Goal: Task Accomplishment & Management: Use online tool/utility

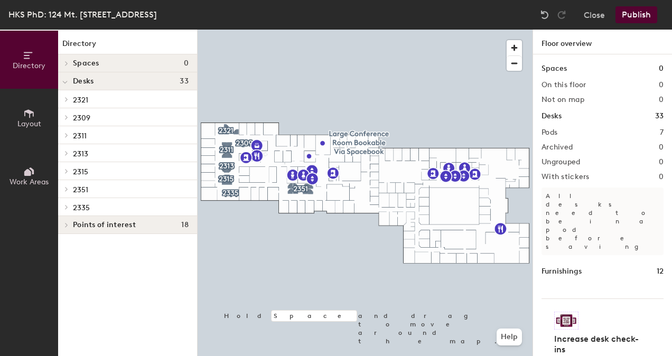
click at [25, 118] on icon at bounding box center [29, 114] width 12 height 12
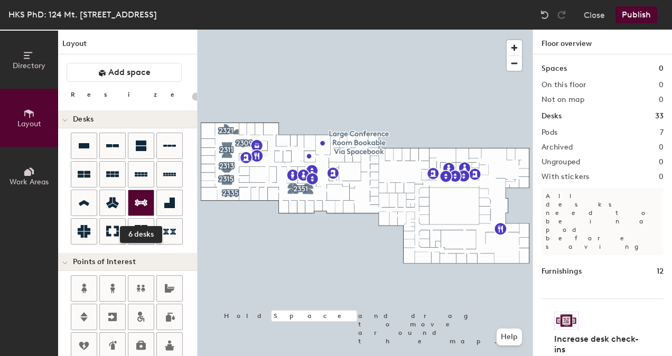
click at [140, 199] on icon at bounding box center [141, 203] width 13 height 13
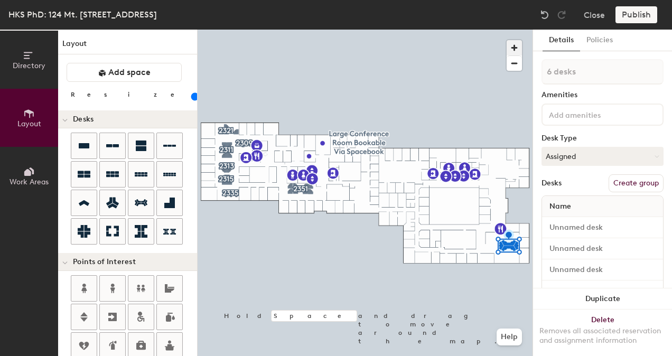
click at [512, 44] on span "button" at bounding box center [514, 47] width 15 height 15
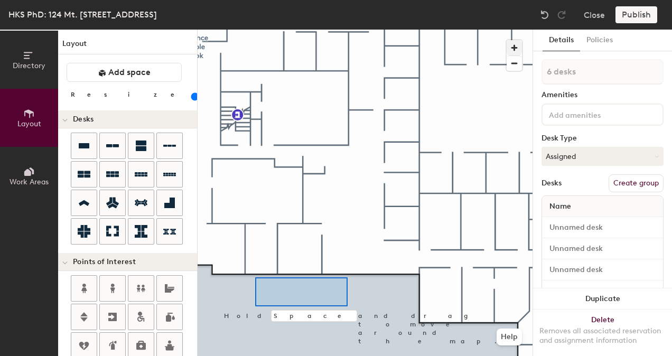
click at [255, 30] on div at bounding box center [365, 30] width 335 height 0
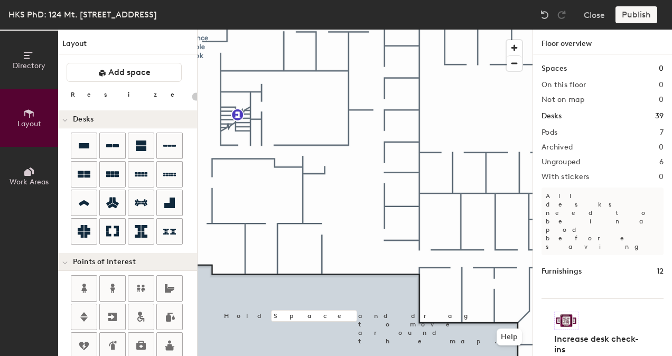
type input "20"
click at [281, 30] on div at bounding box center [365, 30] width 335 height 0
click at [345, 30] on div at bounding box center [365, 30] width 335 height 0
click at [513, 62] on span "button" at bounding box center [514, 63] width 15 height 15
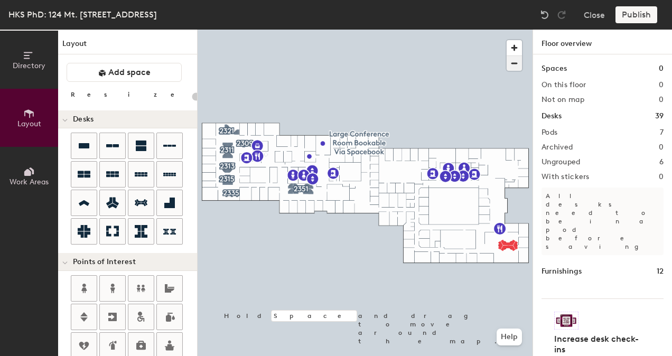
click at [507, 55] on button "button" at bounding box center [514, 62] width 15 height 15
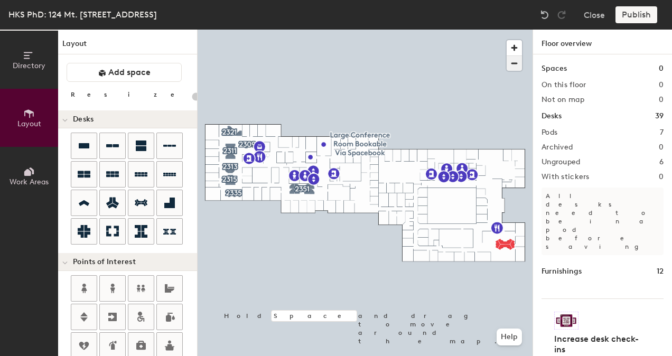
click at [507, 55] on button "button" at bounding box center [514, 62] width 15 height 15
click at [449, 30] on div at bounding box center [365, 30] width 335 height 0
type input "20"
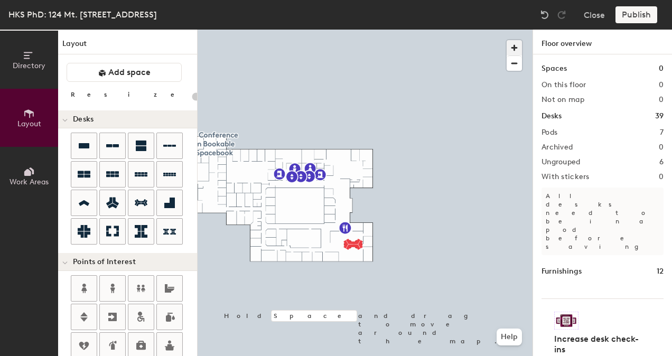
click at [514, 48] on span "button" at bounding box center [514, 47] width 15 height 15
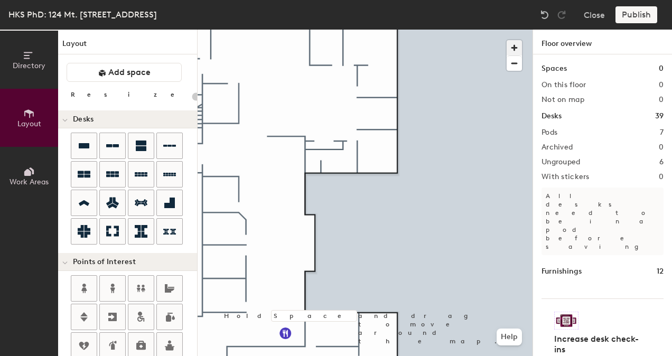
click at [507, 40] on button "button" at bounding box center [514, 47] width 15 height 15
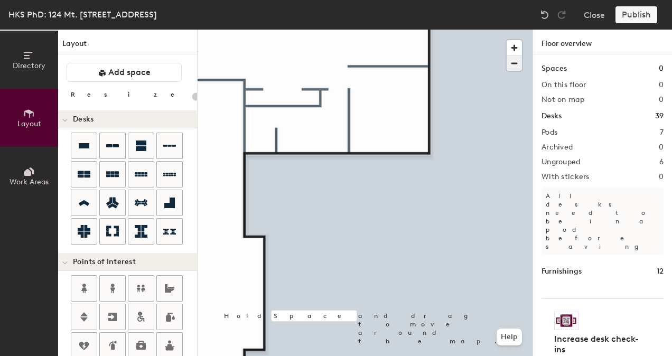
click at [515, 60] on span "button" at bounding box center [514, 63] width 15 height 15
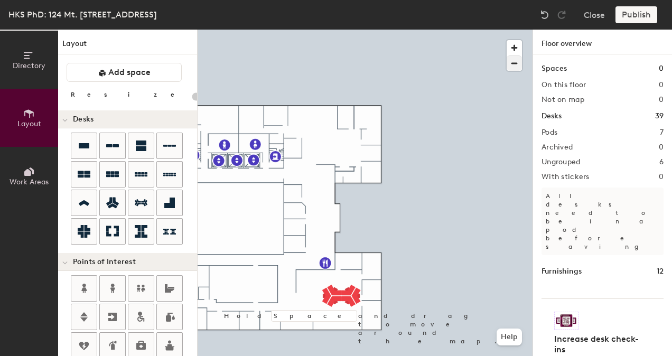
type input "100"
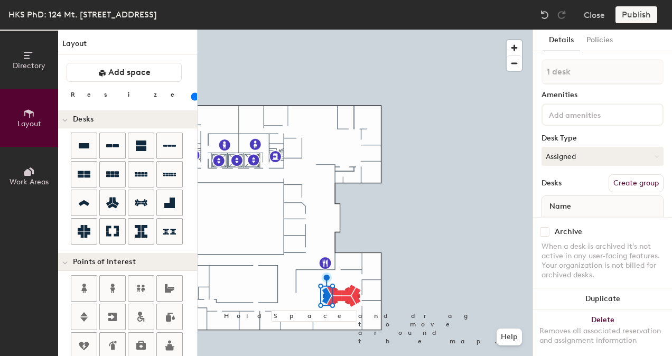
click at [192, 99] on input "range" at bounding box center [192, 96] width 0 height 8
type input "6 desks"
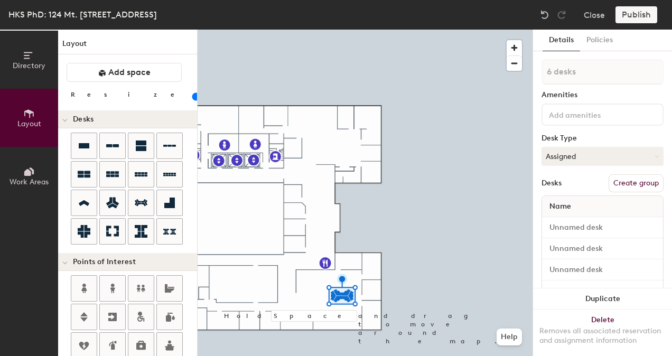
drag, startPoint x: 109, startPoint y: 97, endPoint x: 99, endPoint y: 97, distance: 10.1
click at [192, 97] on input "range" at bounding box center [192, 96] width 0 height 8
type input "40"
click at [192, 97] on input "range" at bounding box center [192, 96] width 0 height 8
click at [511, 48] on span "button" at bounding box center [514, 47] width 15 height 15
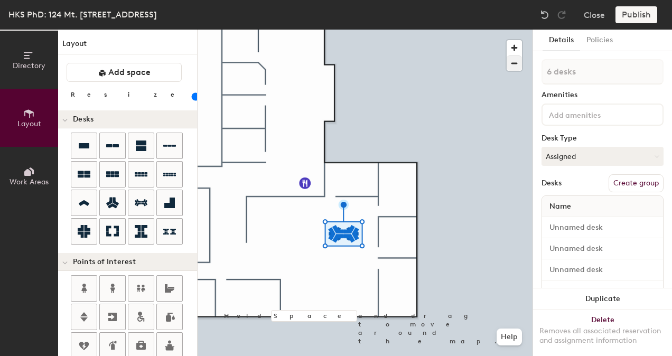
type input "1 desk"
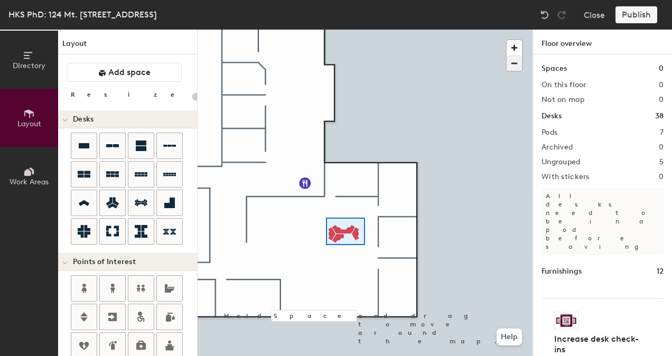
type input "40"
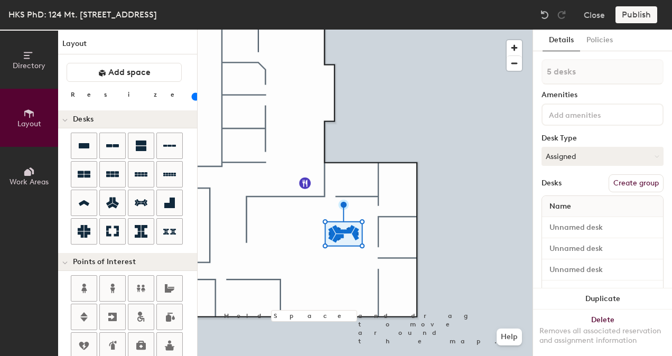
drag, startPoint x: 618, startPoint y: 182, endPoint x: 629, endPoint y: 183, distance: 10.6
click at [629, 183] on button "Create group" at bounding box center [636, 183] width 55 height 18
type input "P"
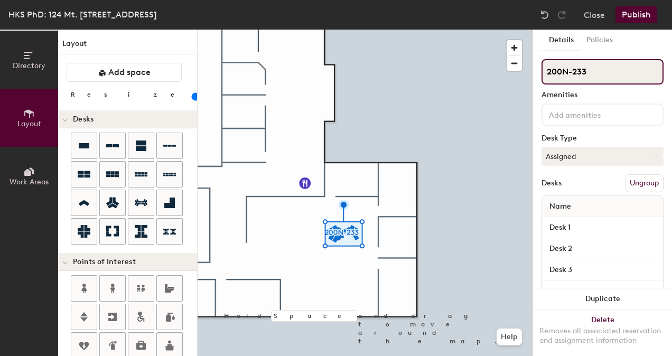
type input "200N-233"
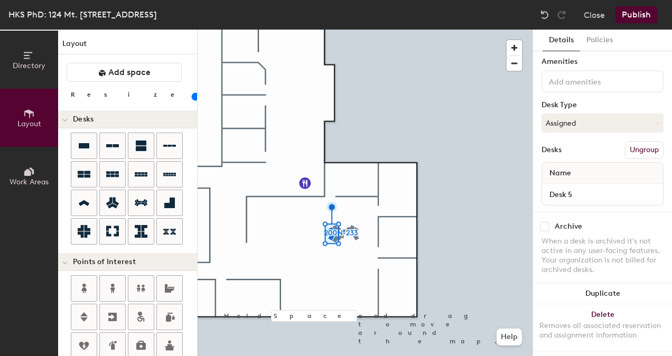
scroll to position [34, 0]
click at [578, 192] on input "Desk 5" at bounding box center [602, 194] width 117 height 15
type input "D"
click at [512, 46] on span "button" at bounding box center [514, 47] width 15 height 15
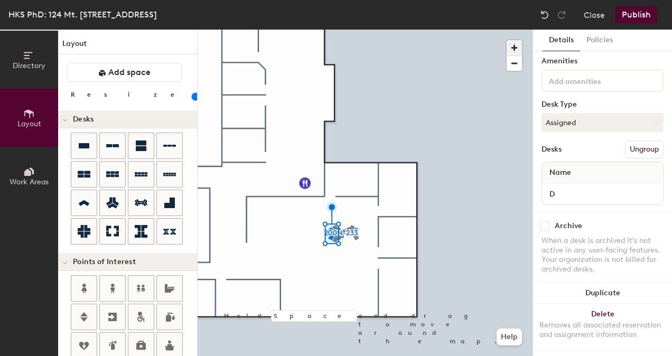
click at [512, 46] on span "button" at bounding box center [514, 47] width 15 height 15
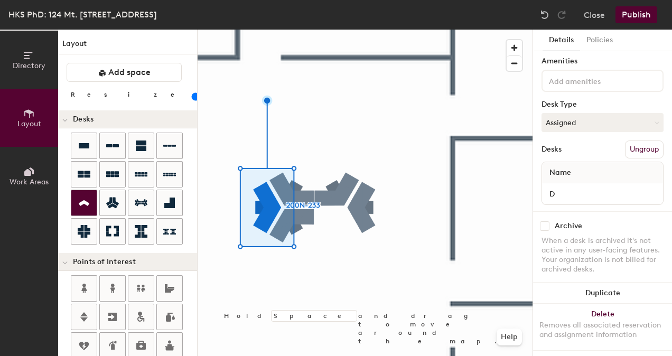
click at [82, 199] on icon at bounding box center [84, 203] width 13 height 12
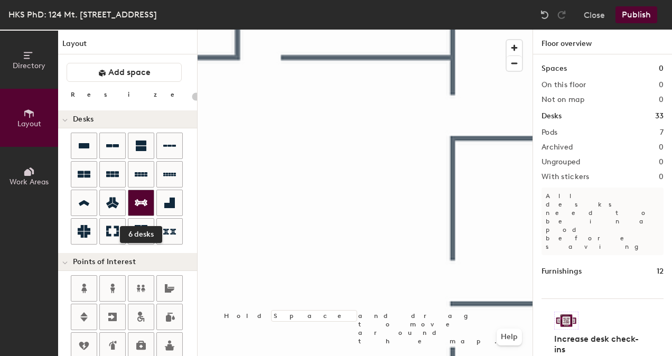
click at [143, 201] on icon at bounding box center [141, 202] width 13 height 7
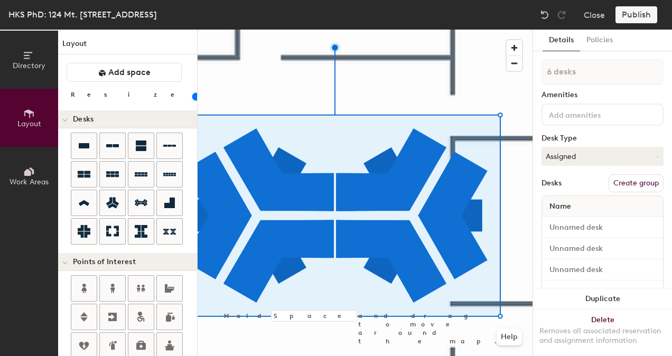
drag, startPoint x: 108, startPoint y: 96, endPoint x: 92, endPoint y: 97, distance: 15.9
click at [192, 97] on input "range" at bounding box center [192, 96] width 0 height 8
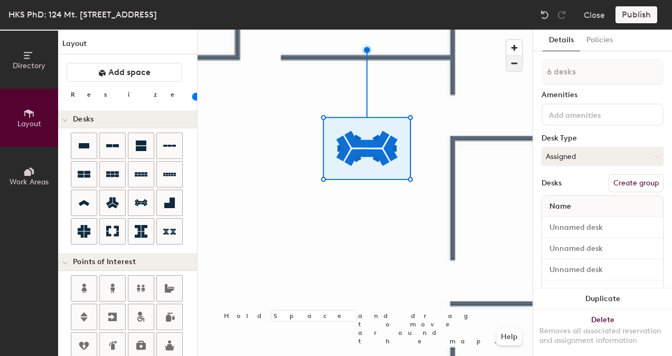
click at [511, 66] on span "button" at bounding box center [514, 63] width 15 height 15
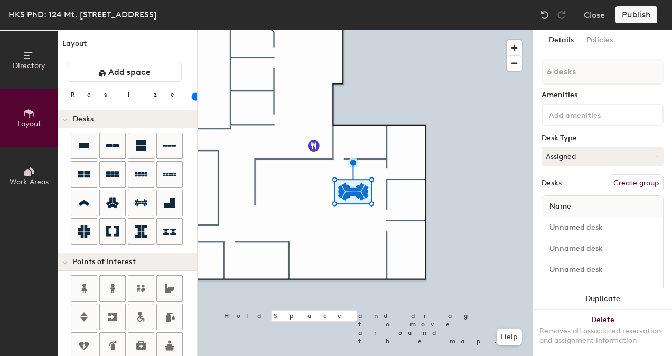
type input "40"
click at [192, 96] on input "range" at bounding box center [192, 96] width 0 height 8
click at [621, 184] on button "Create group" at bounding box center [636, 183] width 55 height 18
click at [524, 71] on div "Directory Layout Work Areas Layout Add space Resize Desks Points of Interest Fu…" at bounding box center [336, 193] width 672 height 327
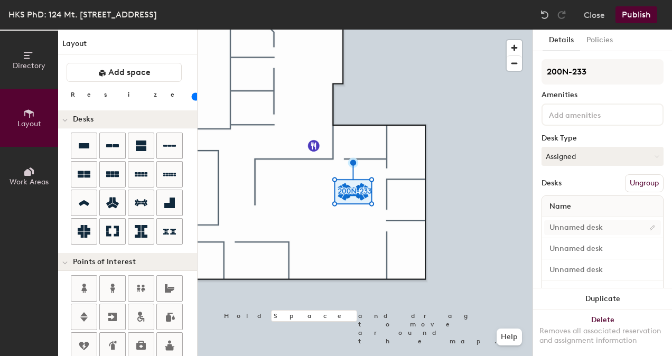
type input "200N-233"
click at [567, 225] on input "Desk 1" at bounding box center [602, 227] width 117 height 15
click at [32, 58] on icon at bounding box center [29, 56] width 12 height 12
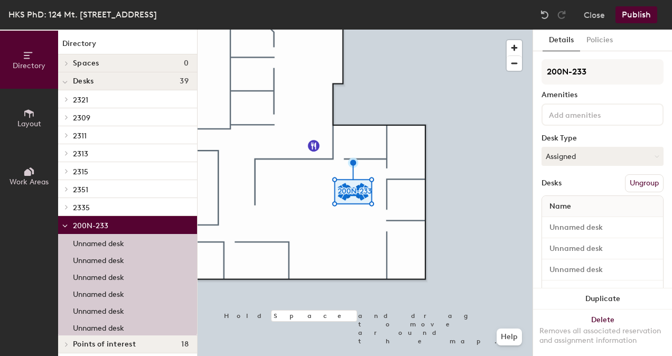
click at [88, 100] on p "2321" at bounding box center [131, 99] width 116 height 14
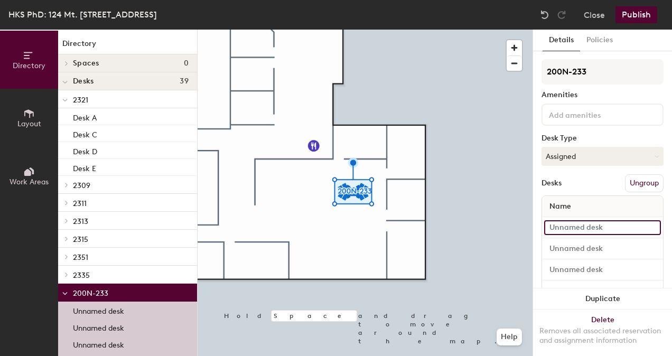
click at [594, 228] on input at bounding box center [602, 227] width 117 height 15
type input "Desk E"
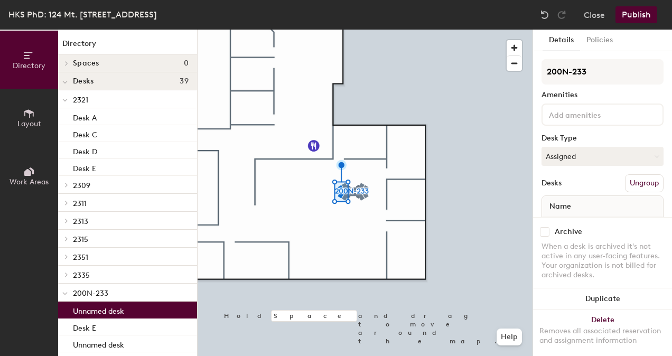
scroll to position [45, 0]
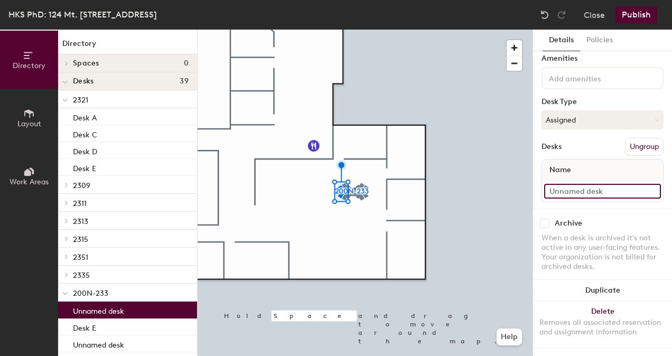
click at [602, 184] on input at bounding box center [602, 191] width 117 height 15
type input "Desk D"
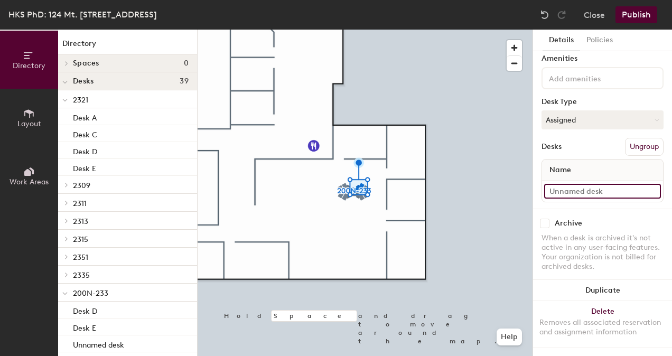
click at [615, 184] on input at bounding box center [602, 191] width 117 height 15
type input "Desk F"
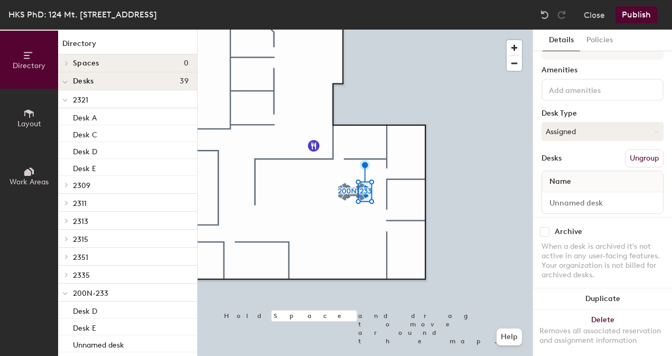
scroll to position [27, 0]
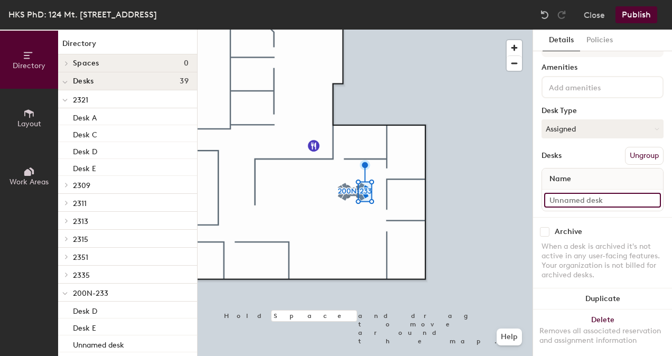
click at [603, 200] on input at bounding box center [602, 200] width 117 height 15
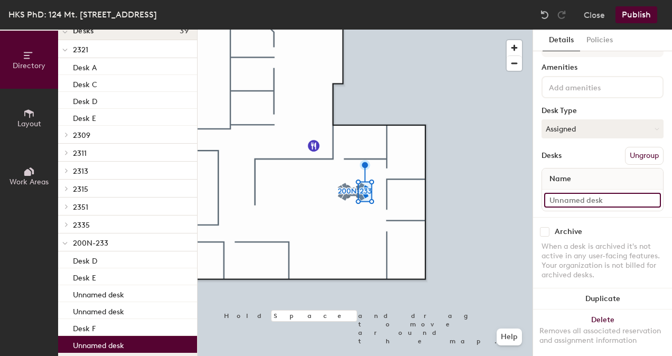
scroll to position [68, 0]
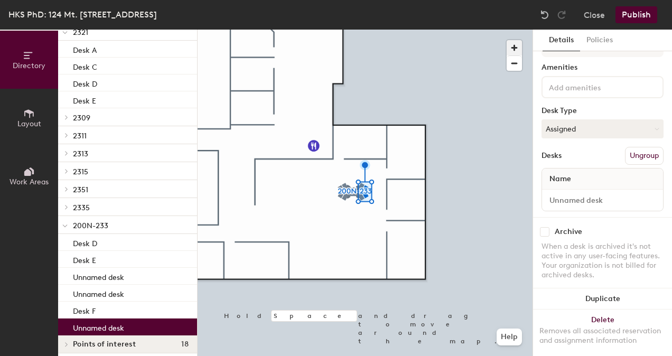
click at [517, 45] on span "button" at bounding box center [514, 47] width 15 height 15
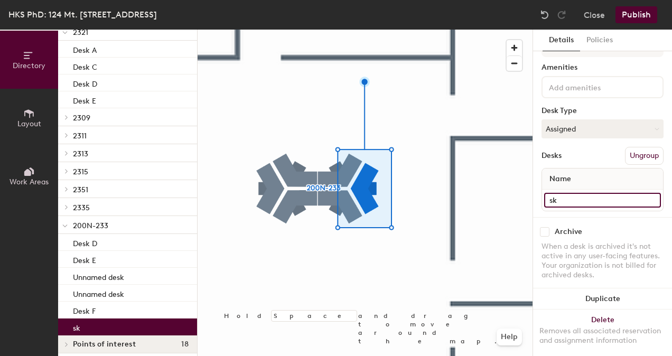
type input "s"
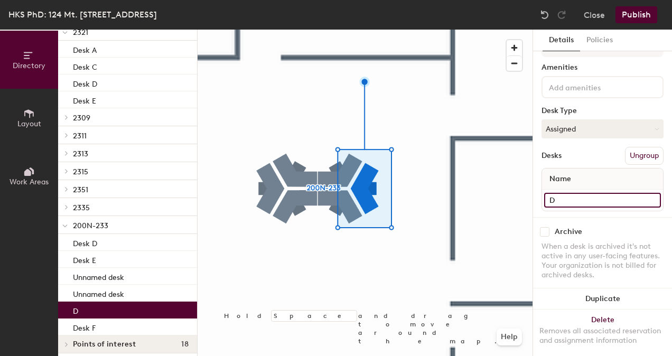
click at [594, 207] on input "D" at bounding box center [602, 200] width 117 height 15
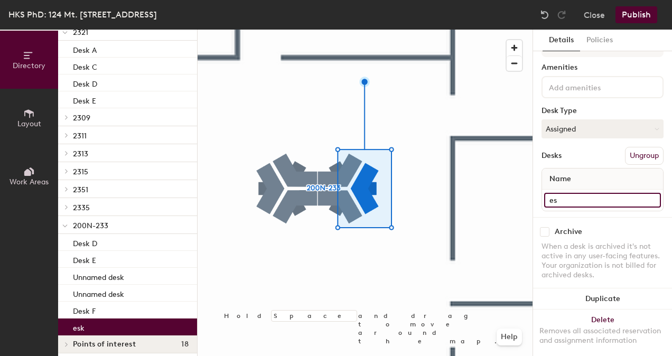
type input "e"
type input "Desk G"
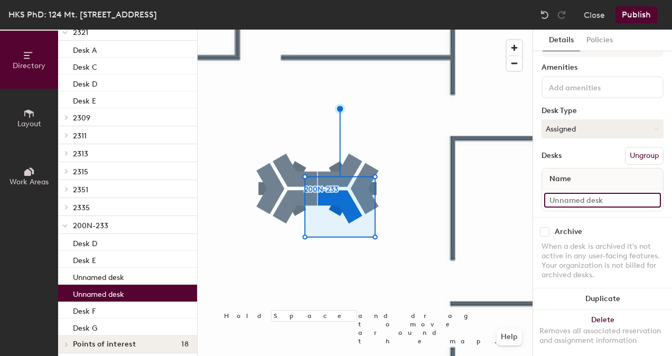
click at [596, 198] on input at bounding box center [602, 200] width 117 height 15
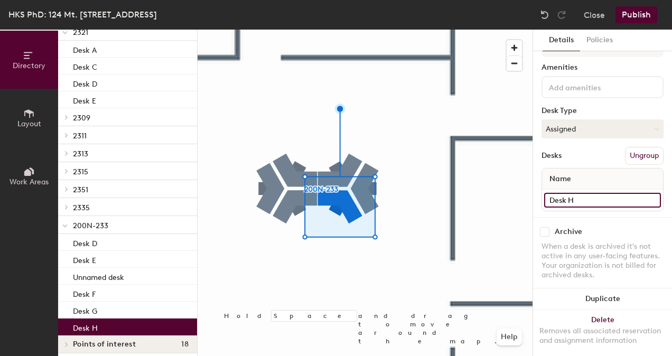
type input "Desk H"
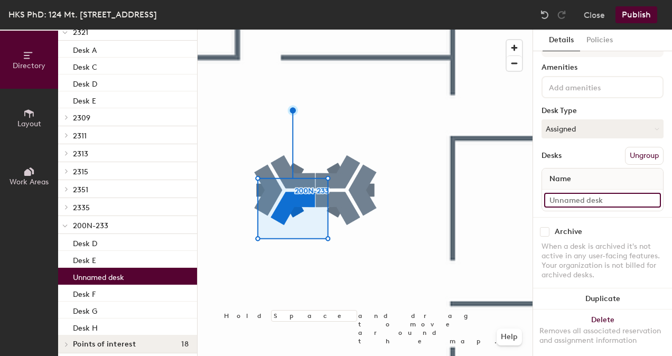
click at [597, 203] on input at bounding box center [602, 200] width 117 height 15
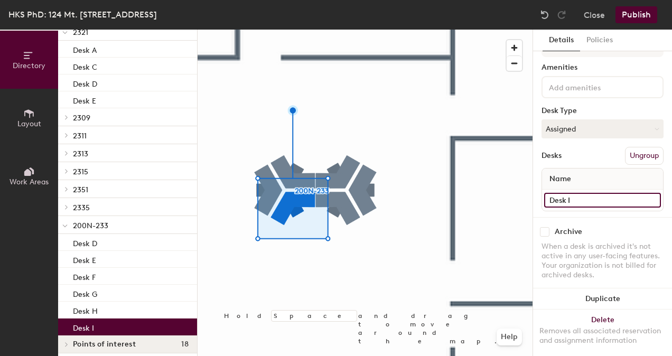
type input "Desk I"
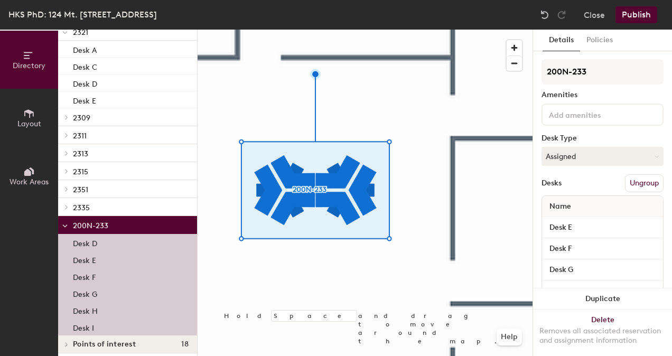
click at [584, 120] on input at bounding box center [594, 114] width 95 height 13
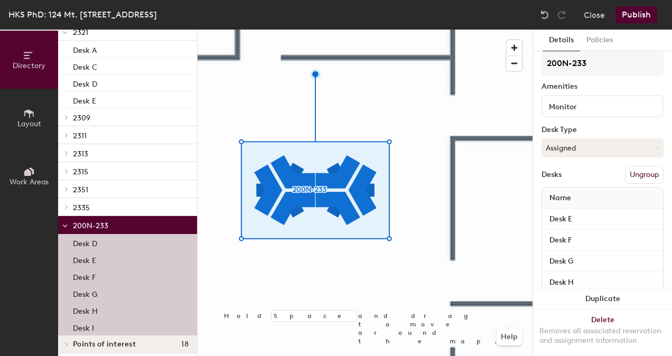
scroll to position [8, 0]
click at [597, 114] on div "Monitor" at bounding box center [603, 107] width 122 height 22
click at [594, 112] on input "Monitor" at bounding box center [597, 106] width 100 height 13
type input "M"
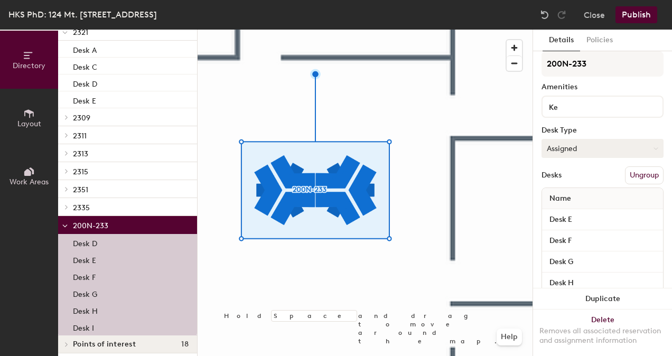
type input "K"
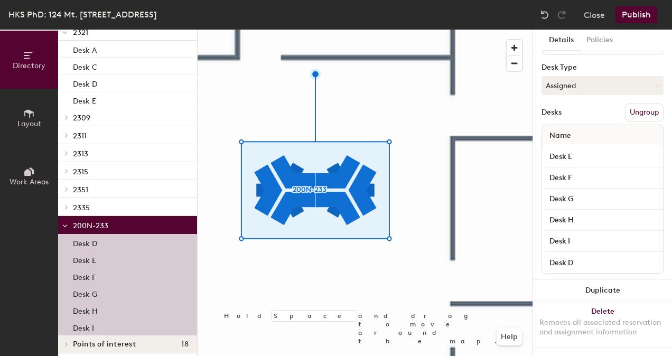
scroll to position [0, 0]
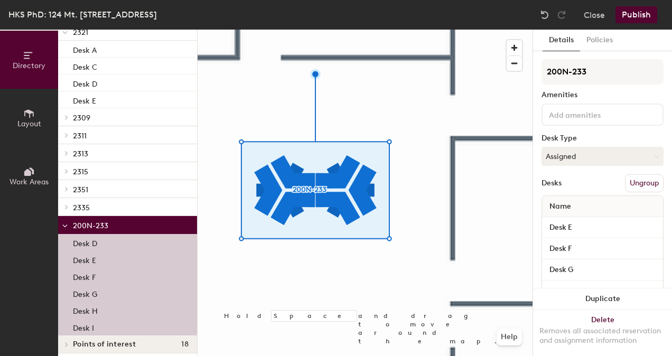
click at [580, 113] on input at bounding box center [594, 114] width 95 height 13
type input "M"
type input "Keyboard"
click at [626, 13] on button "Publish" at bounding box center [637, 14] width 42 height 17
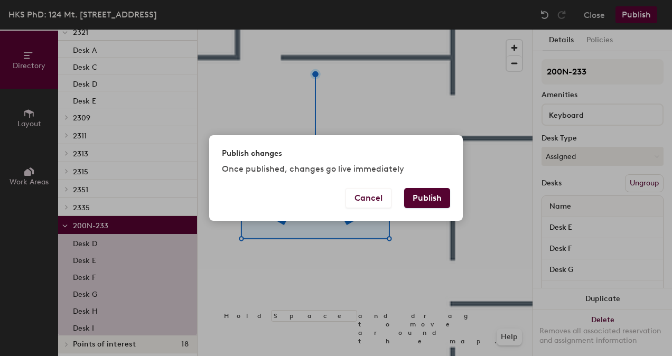
click at [432, 197] on button "Publish" at bounding box center [427, 198] width 46 height 20
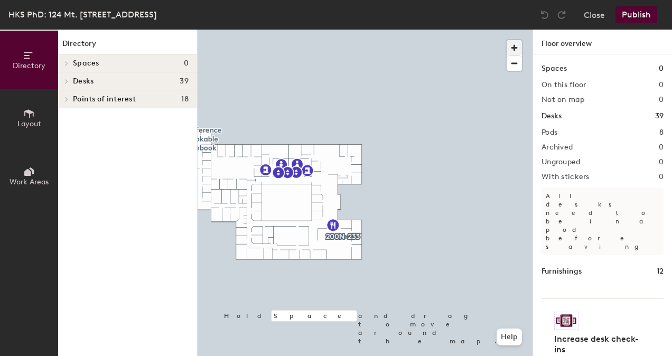
click at [516, 48] on span "button" at bounding box center [514, 47] width 15 height 15
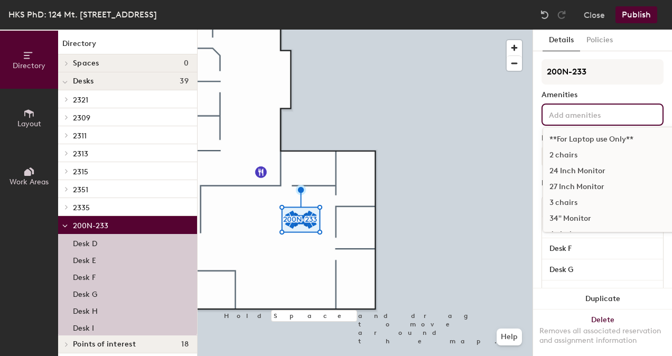
click at [558, 115] on input at bounding box center [594, 114] width 95 height 13
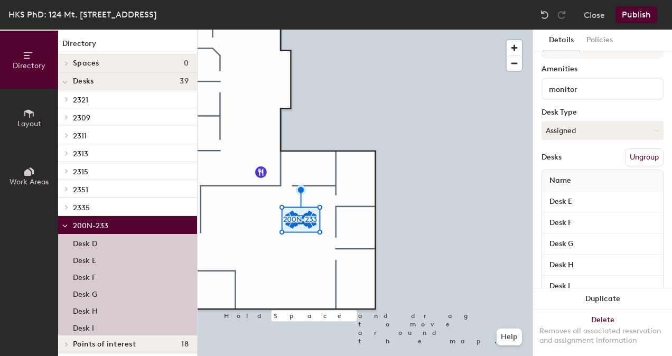
scroll to position [27, 0]
click at [594, 90] on input "monitor" at bounding box center [597, 86] width 100 height 13
type input "m"
type input "M"
type input "m"
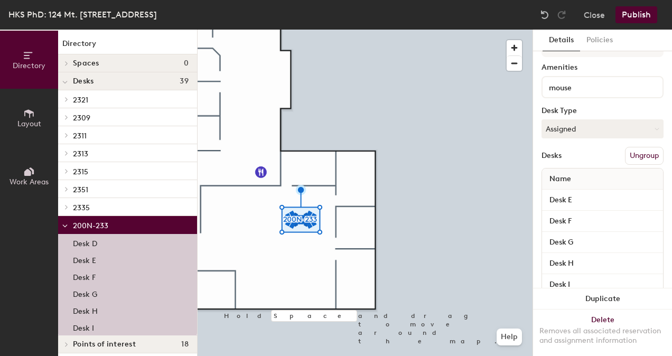
type input "mouse"
click at [510, 30] on div at bounding box center [365, 30] width 335 height 0
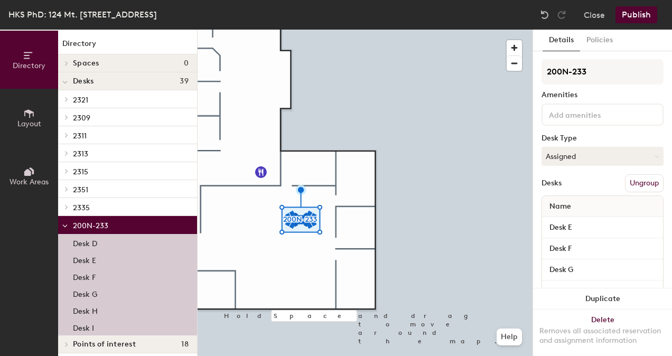
click at [575, 117] on input at bounding box center [594, 114] width 95 height 13
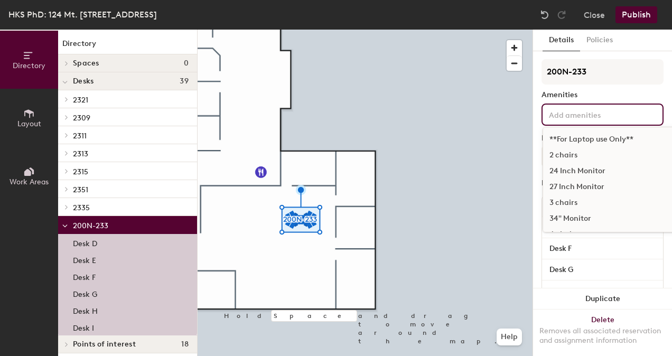
click at [602, 140] on div "**For Laptop use Only**" at bounding box center [662, 140] width 239 height 16
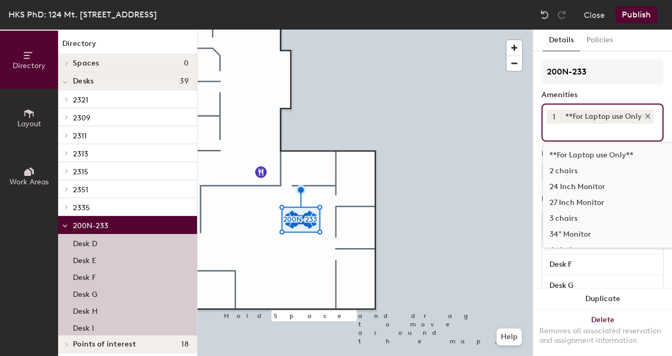
click at [589, 121] on div "**For Laptop use Only**" at bounding box center [607, 117] width 93 height 14
click at [644, 114] on icon at bounding box center [647, 116] width 7 height 7
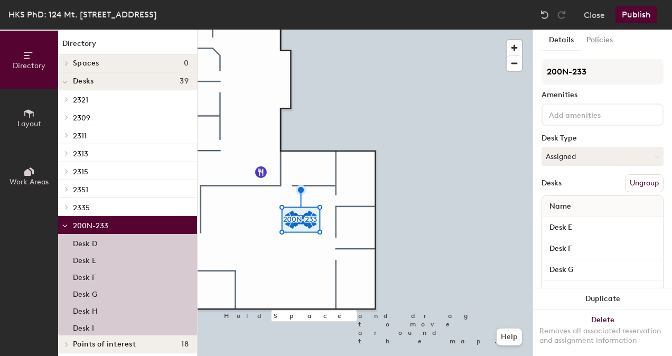
click at [580, 116] on input at bounding box center [594, 114] width 95 height 13
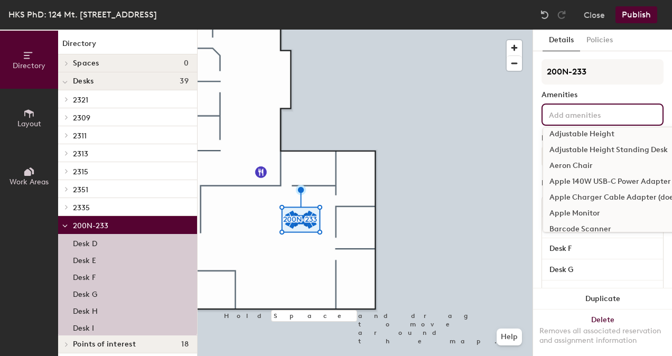
scroll to position [507, 0]
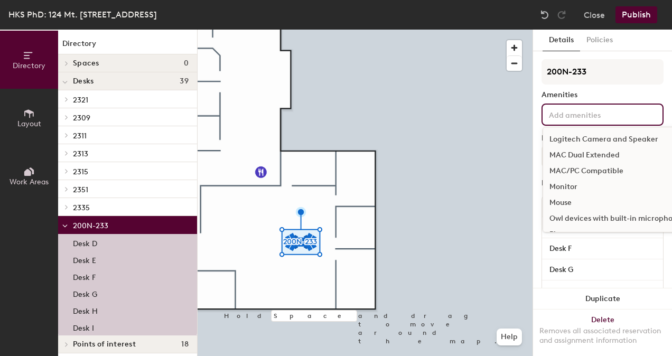
click at [557, 184] on div "Monitor" at bounding box center [662, 187] width 239 height 16
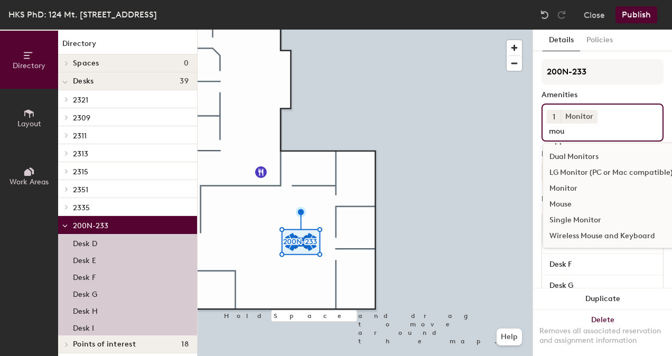
scroll to position [0, 0]
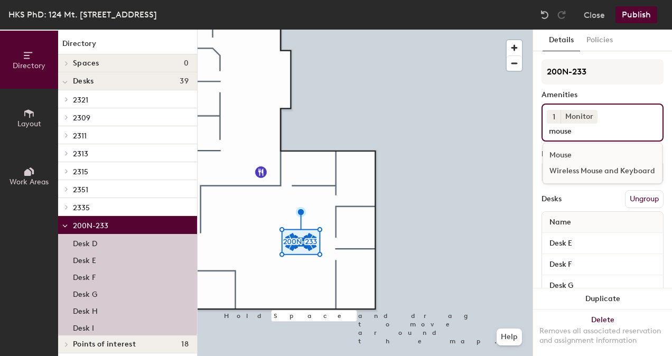
type input "mouse"
click at [554, 153] on div "Mouse" at bounding box center [602, 155] width 119 height 16
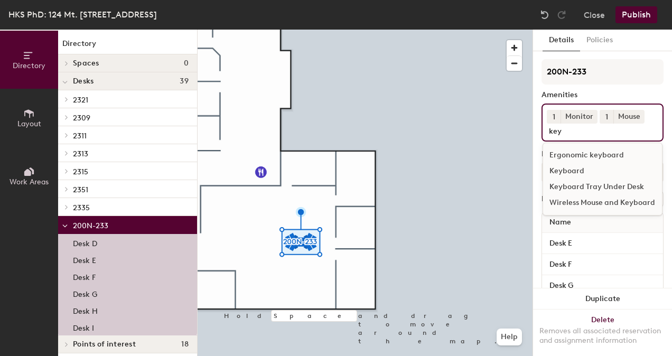
type input "key"
click at [562, 168] on div "Keyboard" at bounding box center [602, 171] width 119 height 16
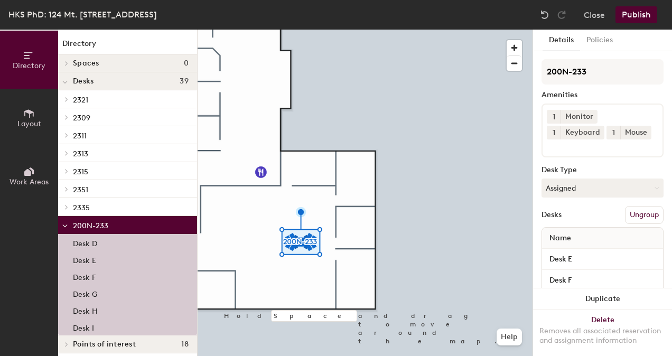
click at [635, 18] on button "Publish" at bounding box center [637, 14] width 42 height 17
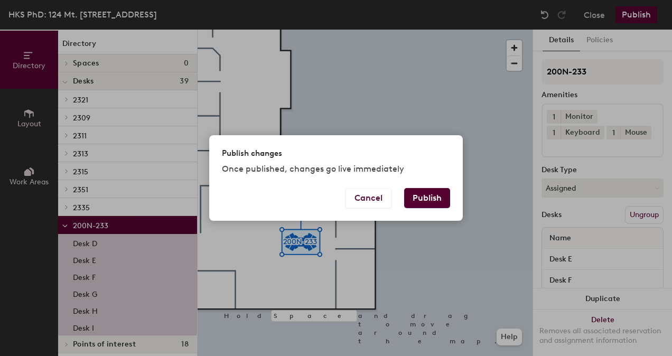
click at [425, 196] on button "Publish" at bounding box center [427, 198] width 46 height 20
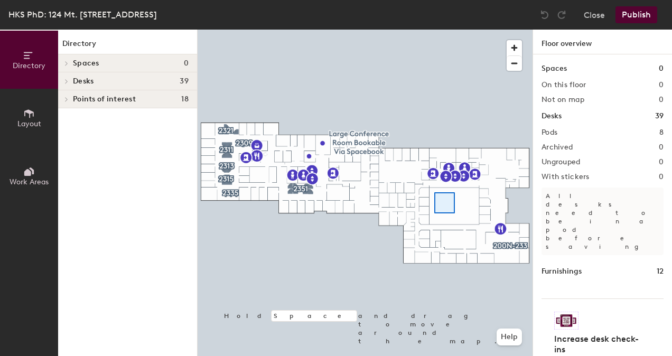
click at [436, 30] on div at bounding box center [365, 30] width 335 height 0
click at [432, 30] on div at bounding box center [365, 30] width 335 height 0
click at [514, 47] on span "button" at bounding box center [514, 47] width 15 height 15
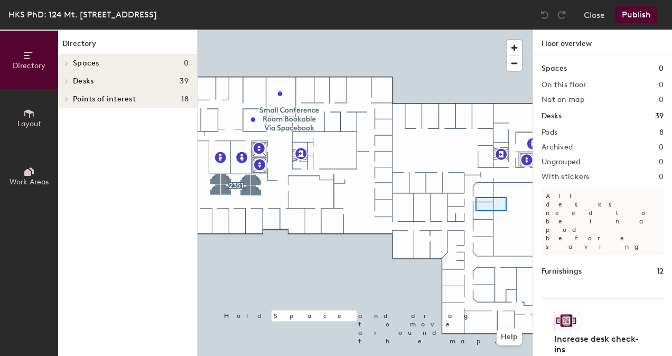
click at [476, 30] on div at bounding box center [365, 30] width 335 height 0
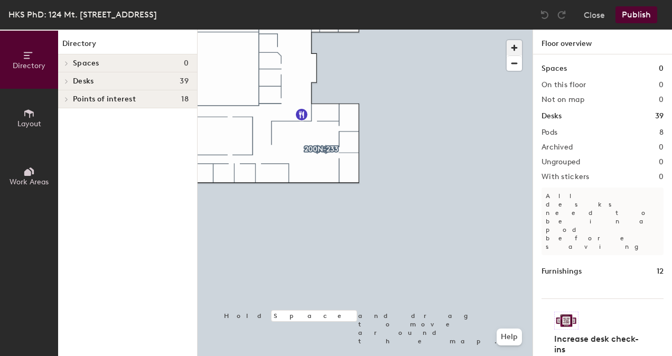
click at [514, 49] on span "button" at bounding box center [514, 47] width 15 height 15
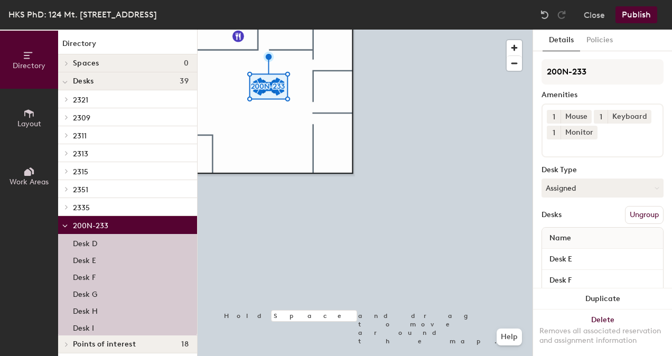
click at [625, 16] on button "Publish" at bounding box center [637, 14] width 42 height 17
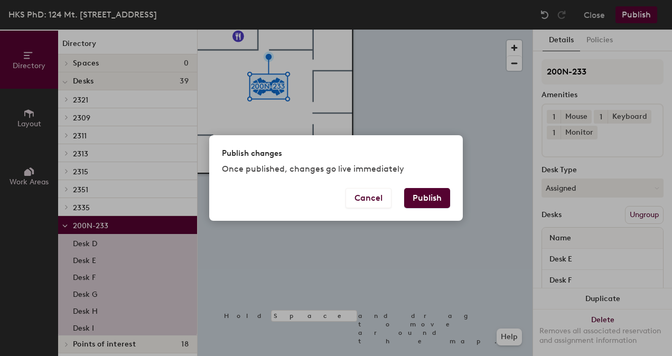
click at [441, 198] on button "Publish" at bounding box center [427, 198] width 46 height 20
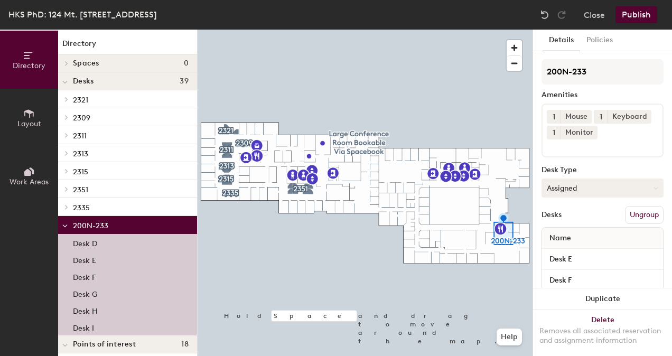
click at [598, 198] on button "Assigned" at bounding box center [603, 188] width 122 height 19
click at [555, 261] on div "Hoteled" at bounding box center [595, 253] width 106 height 16
click at [634, 16] on button "Publish" at bounding box center [637, 14] width 42 height 17
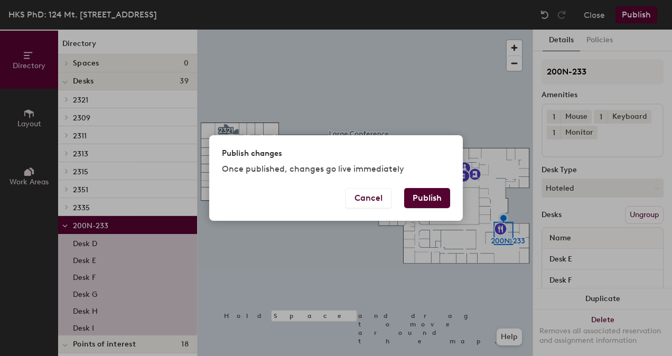
click at [433, 196] on button "Publish" at bounding box center [427, 198] width 46 height 20
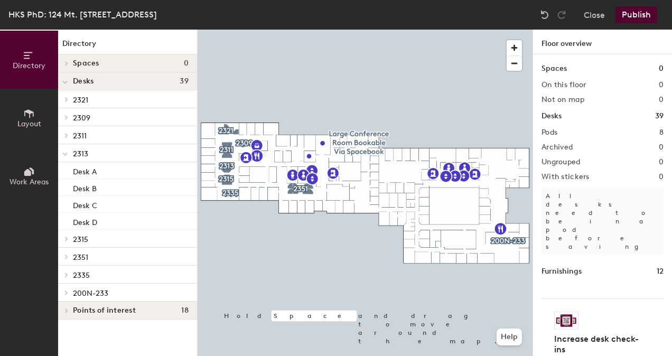
click at [97, 295] on span "200N-233" at bounding box center [90, 293] width 35 height 9
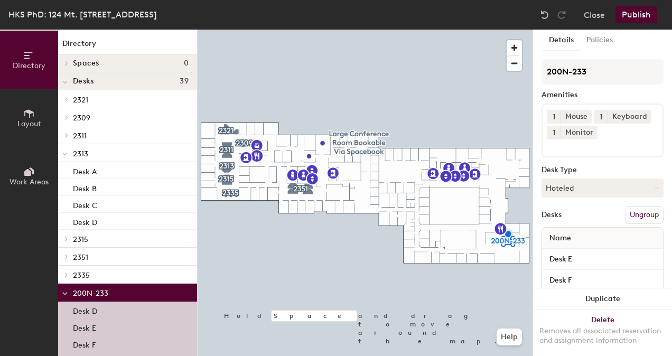
click at [640, 14] on button "Publish" at bounding box center [637, 14] width 42 height 17
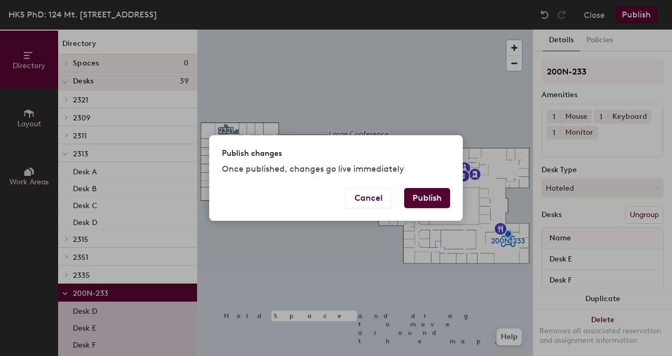
click at [420, 200] on button "Publish" at bounding box center [427, 198] width 46 height 20
